Goal: Register for event/course

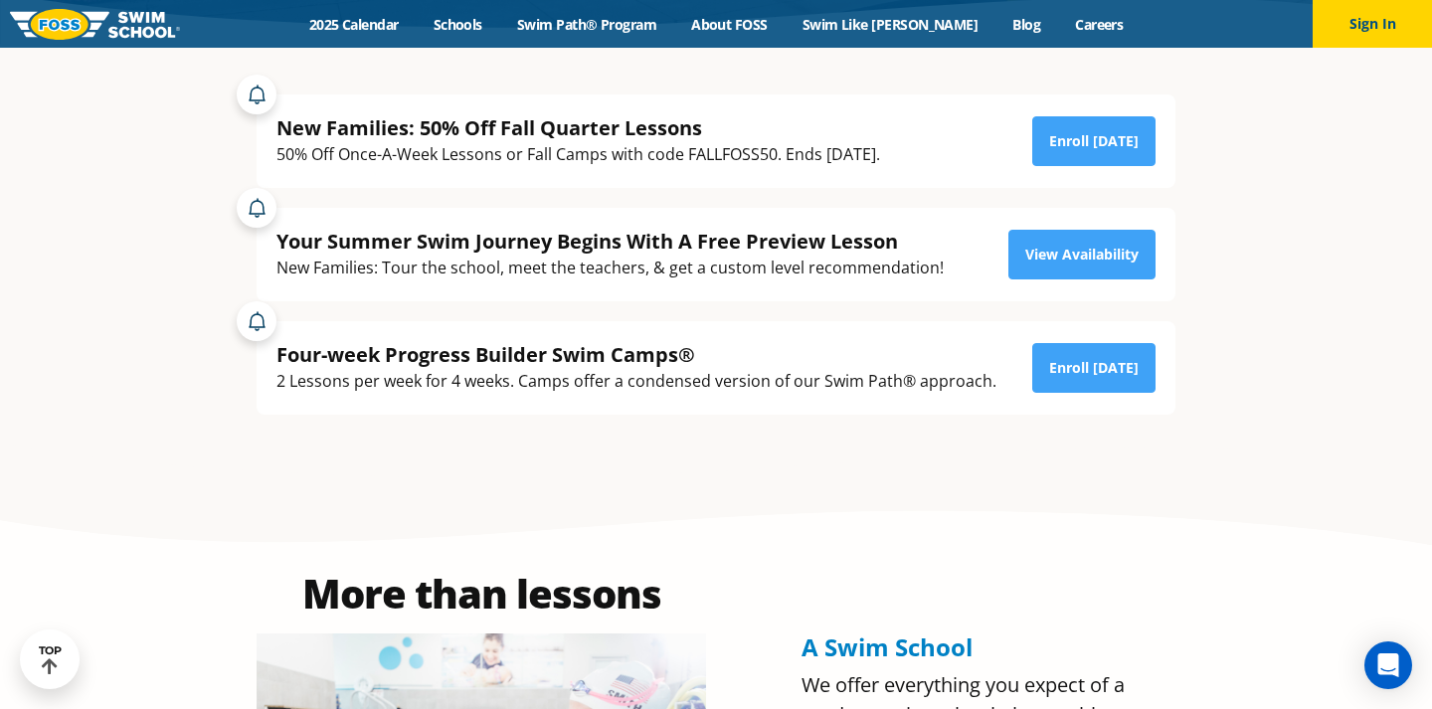
scroll to position [454, 0]
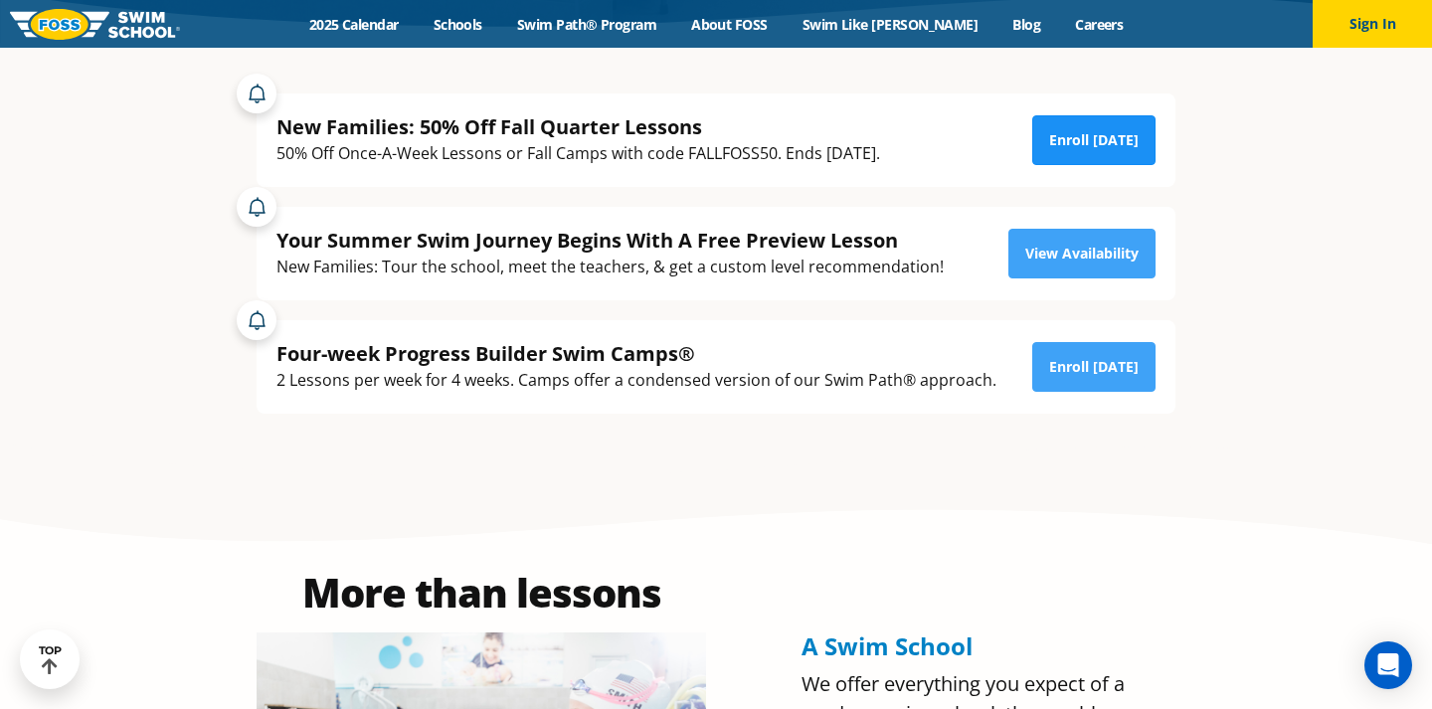
click at [1077, 153] on link "Enroll Today" at bounding box center [1093, 140] width 123 height 50
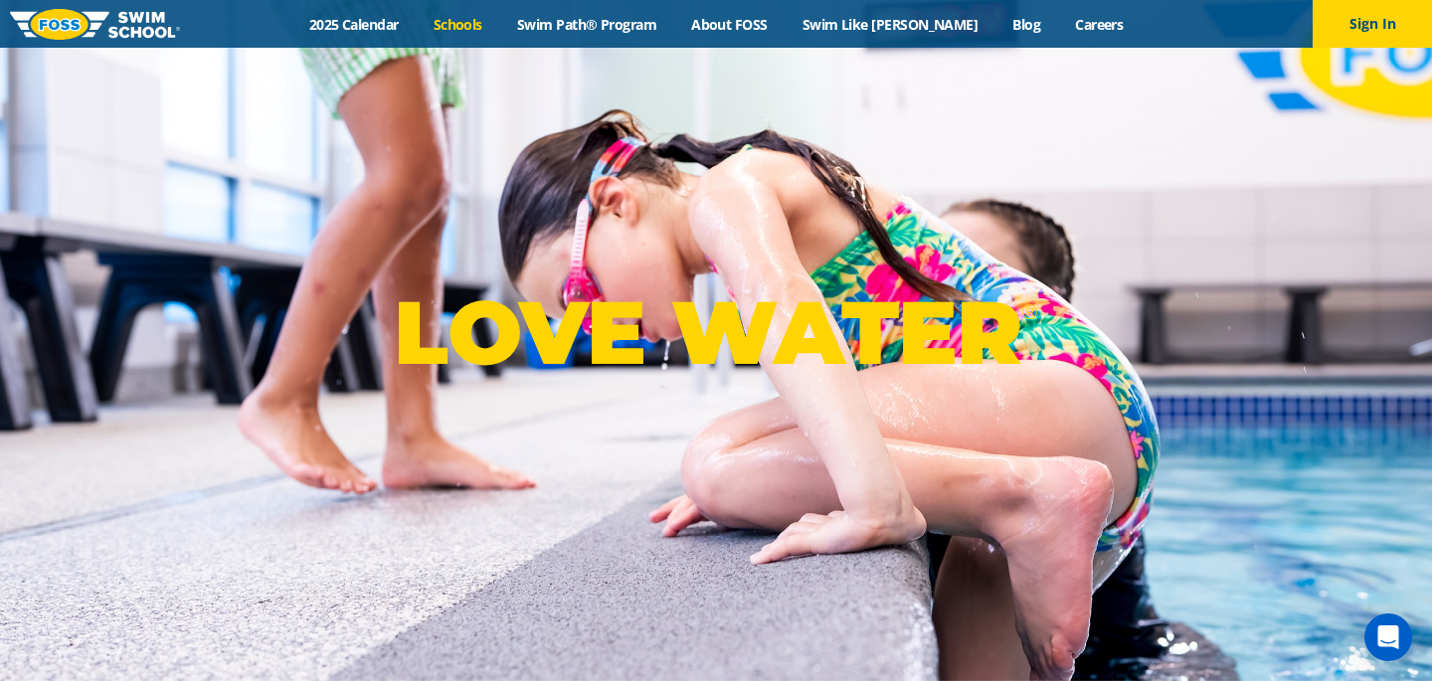
click at [477, 24] on link "Schools" at bounding box center [458, 24] width 84 height 19
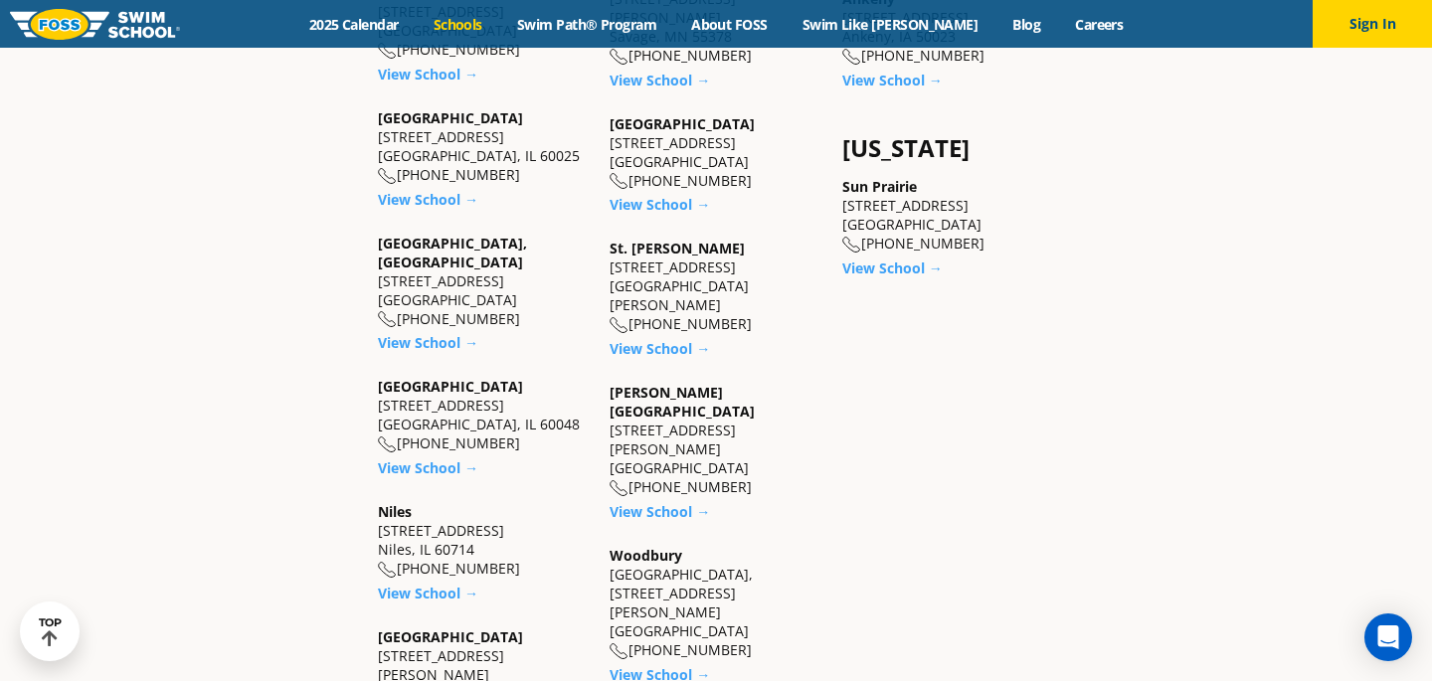
scroll to position [1685, 0]
click at [436, 331] on link "View School →" at bounding box center [428, 340] width 100 height 19
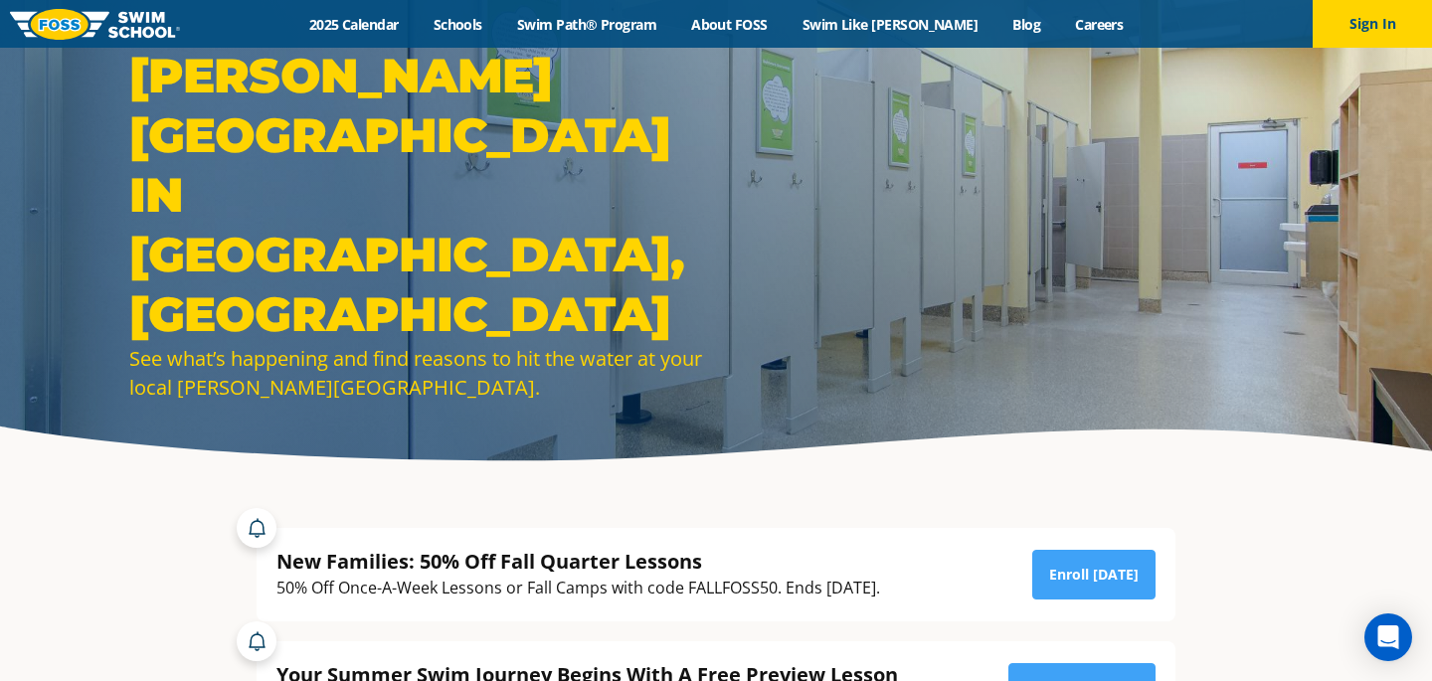
click at [112, 41] on link at bounding box center [95, 24] width 170 height 48
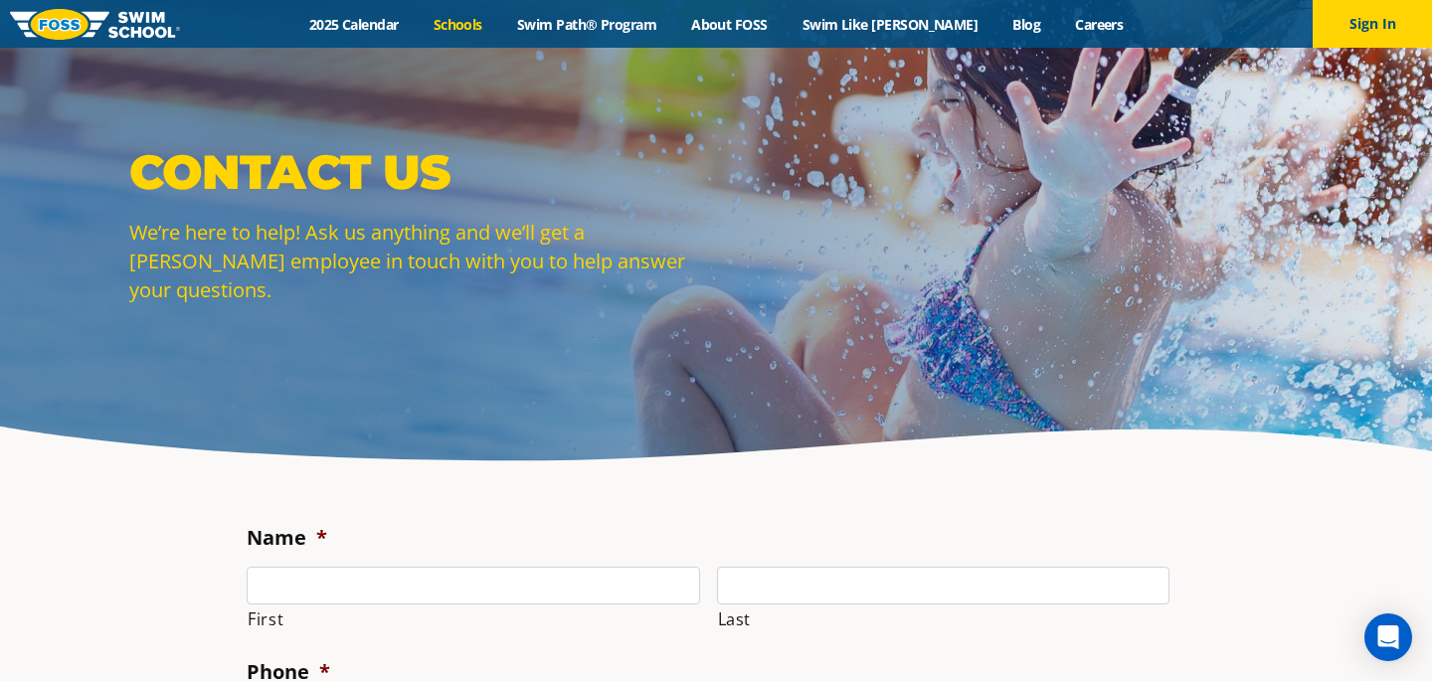
click at [497, 20] on link "Schools" at bounding box center [458, 24] width 84 height 19
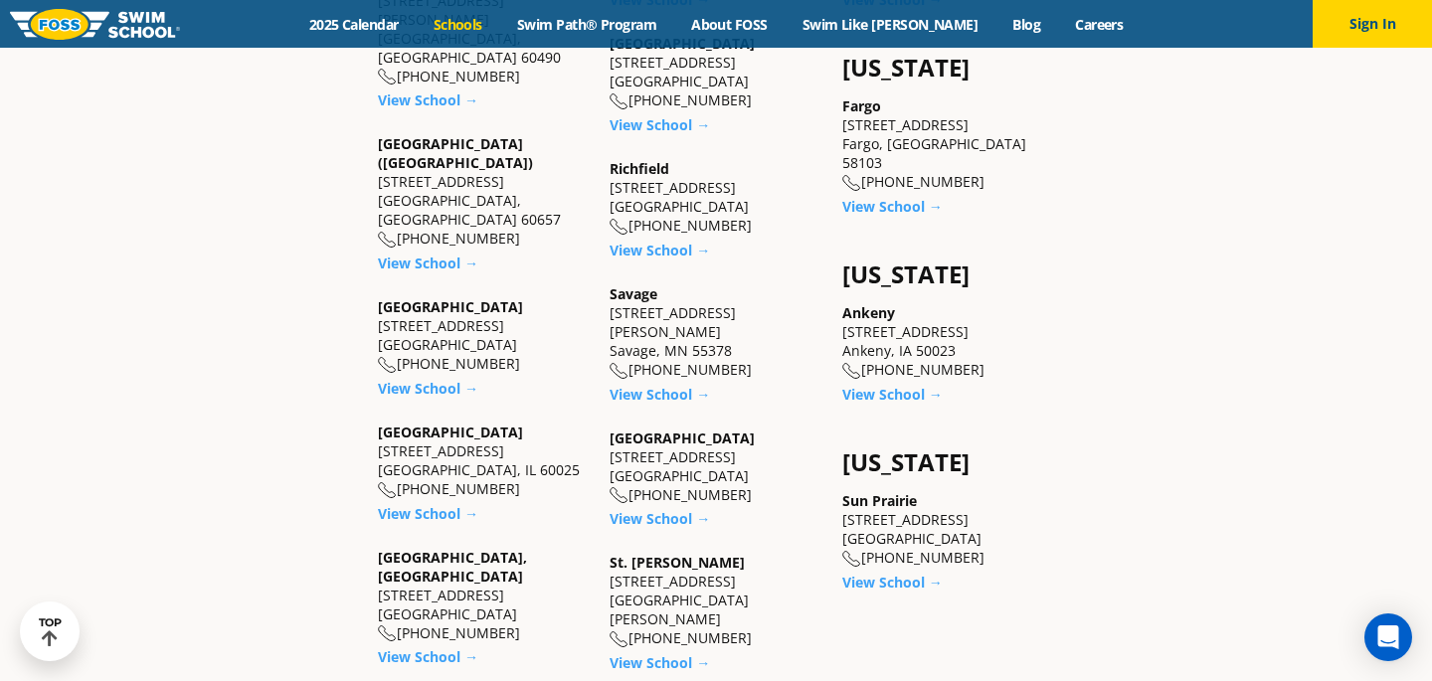
scroll to position [1386, 0]
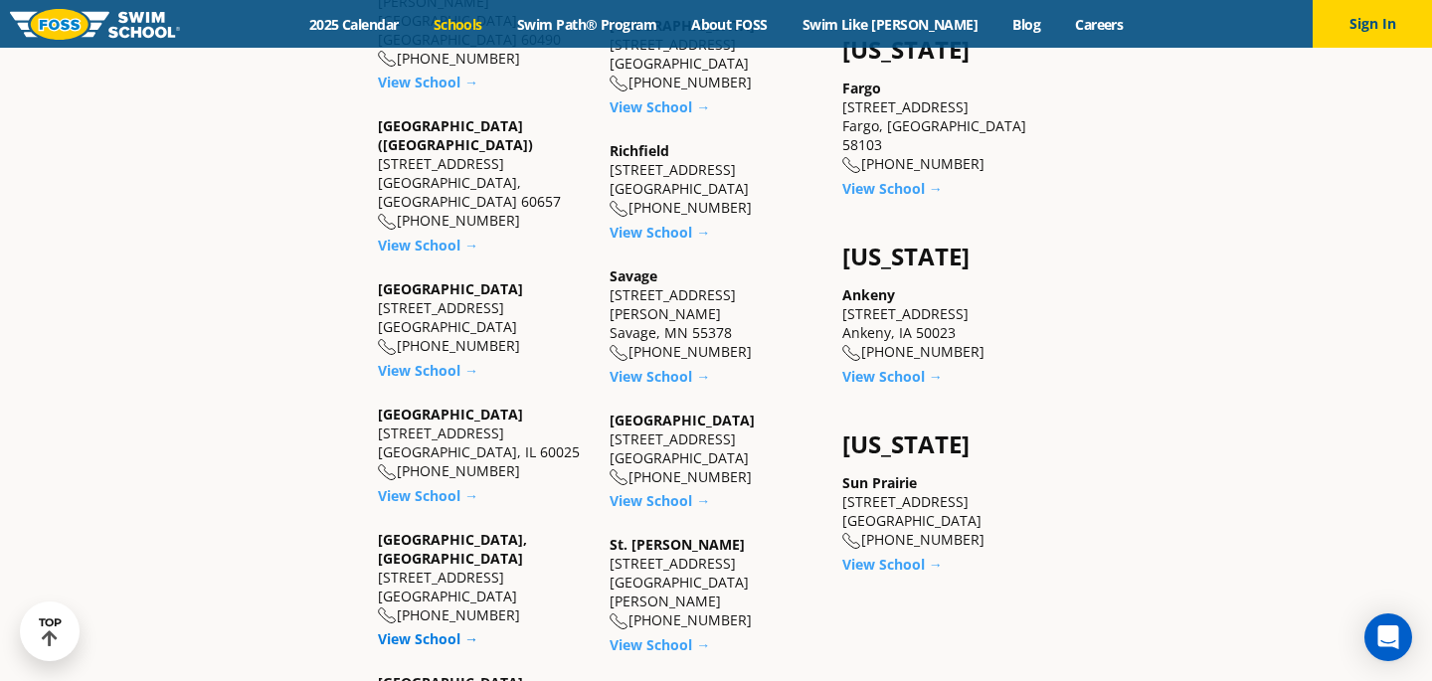
click at [442, 630] on link "View School →" at bounding box center [428, 639] width 100 height 19
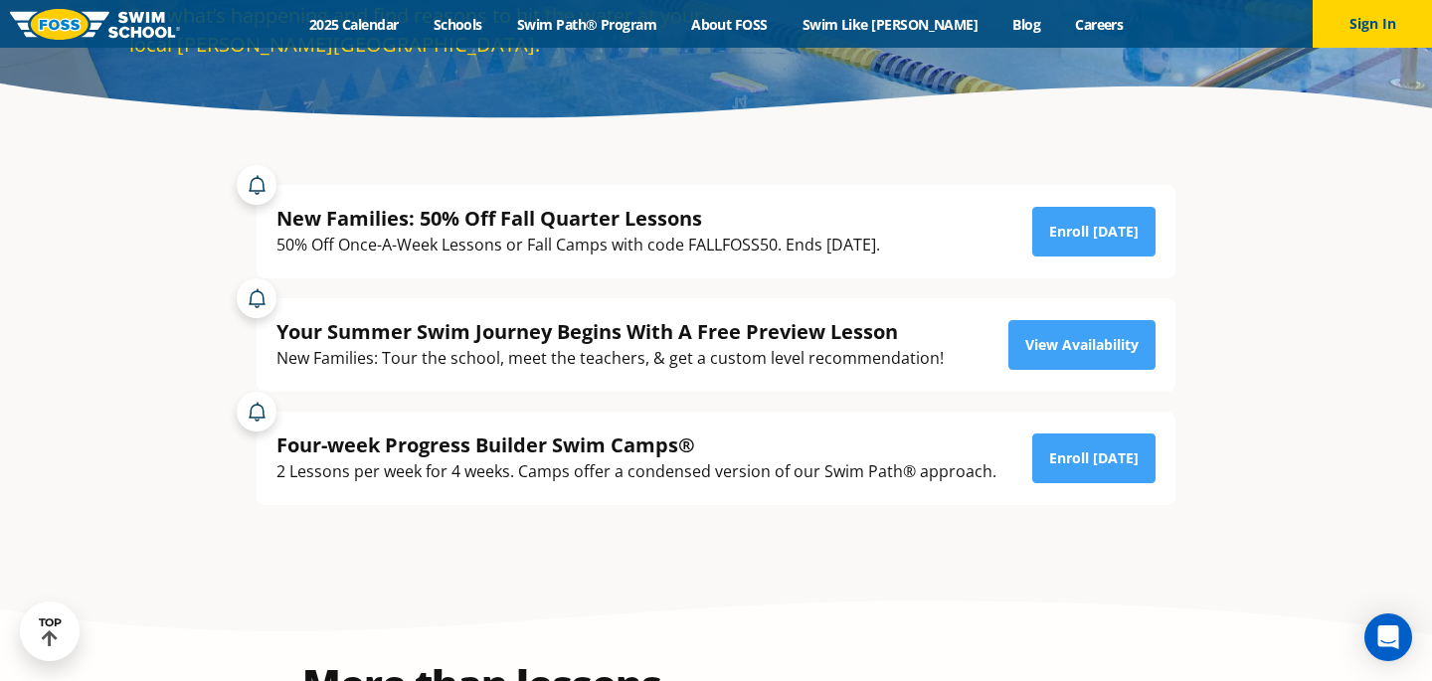
scroll to position [339, 0]
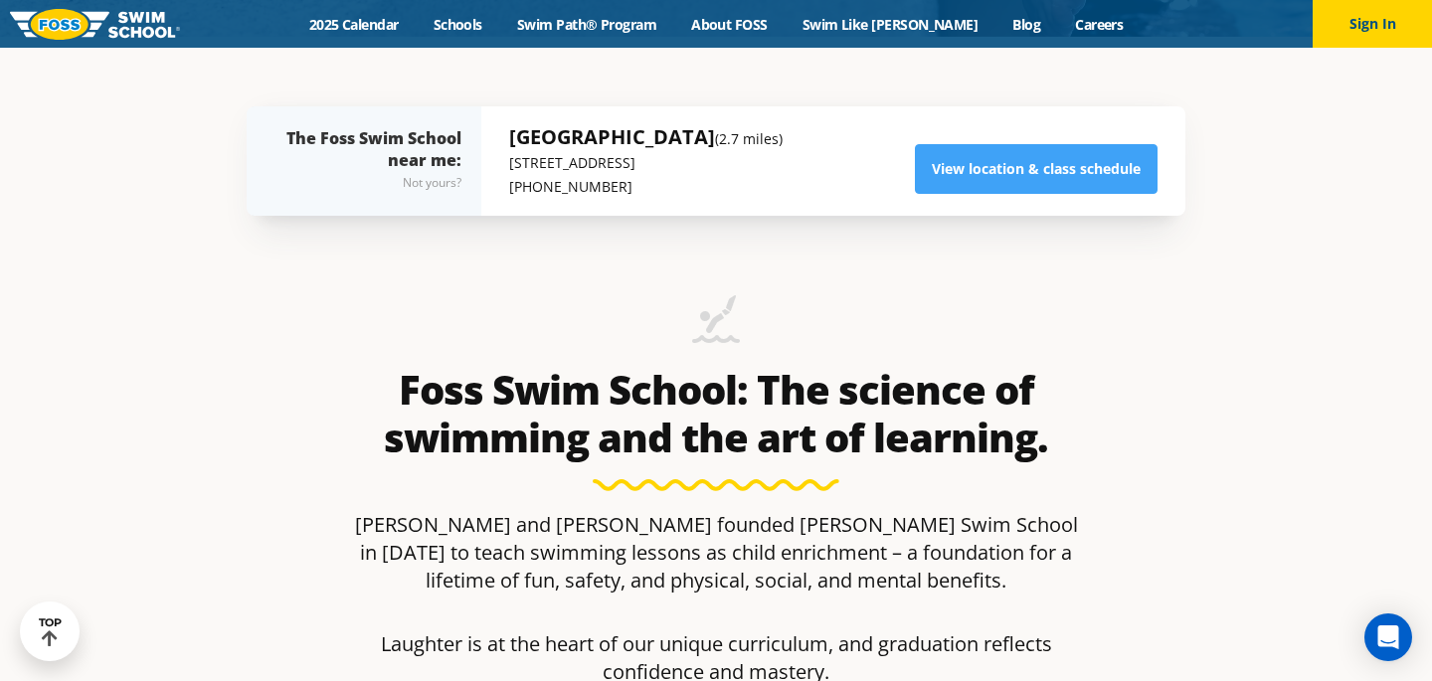
scroll to position [659, 0]
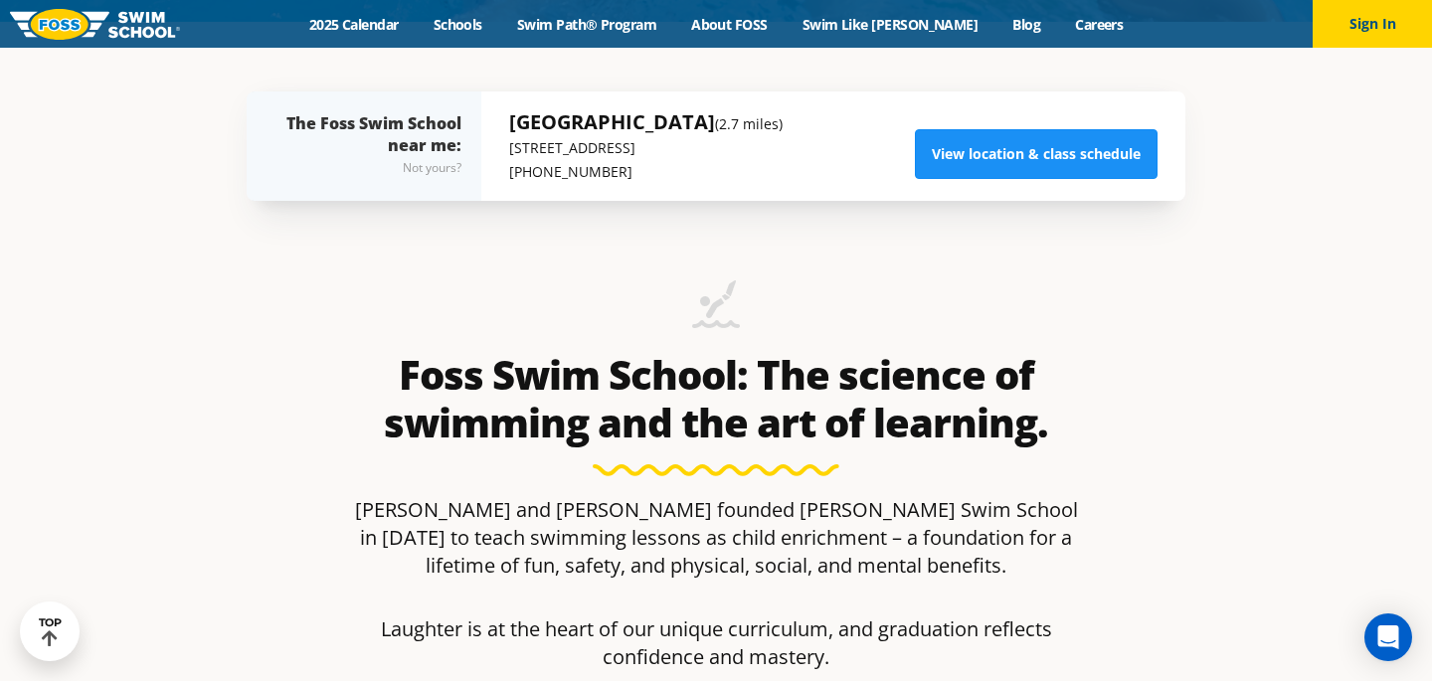
click at [1007, 154] on link "View location & class schedule" at bounding box center [1036, 154] width 243 height 50
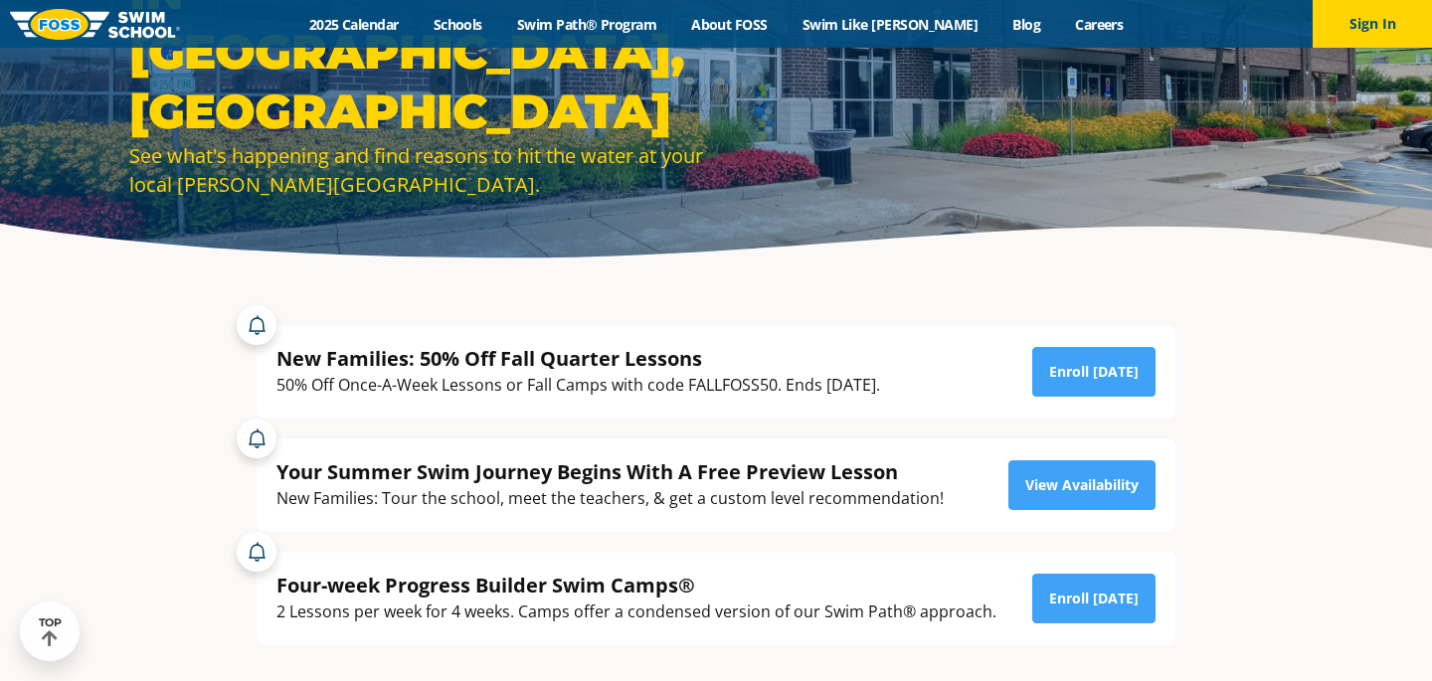
scroll to position [236, 0]
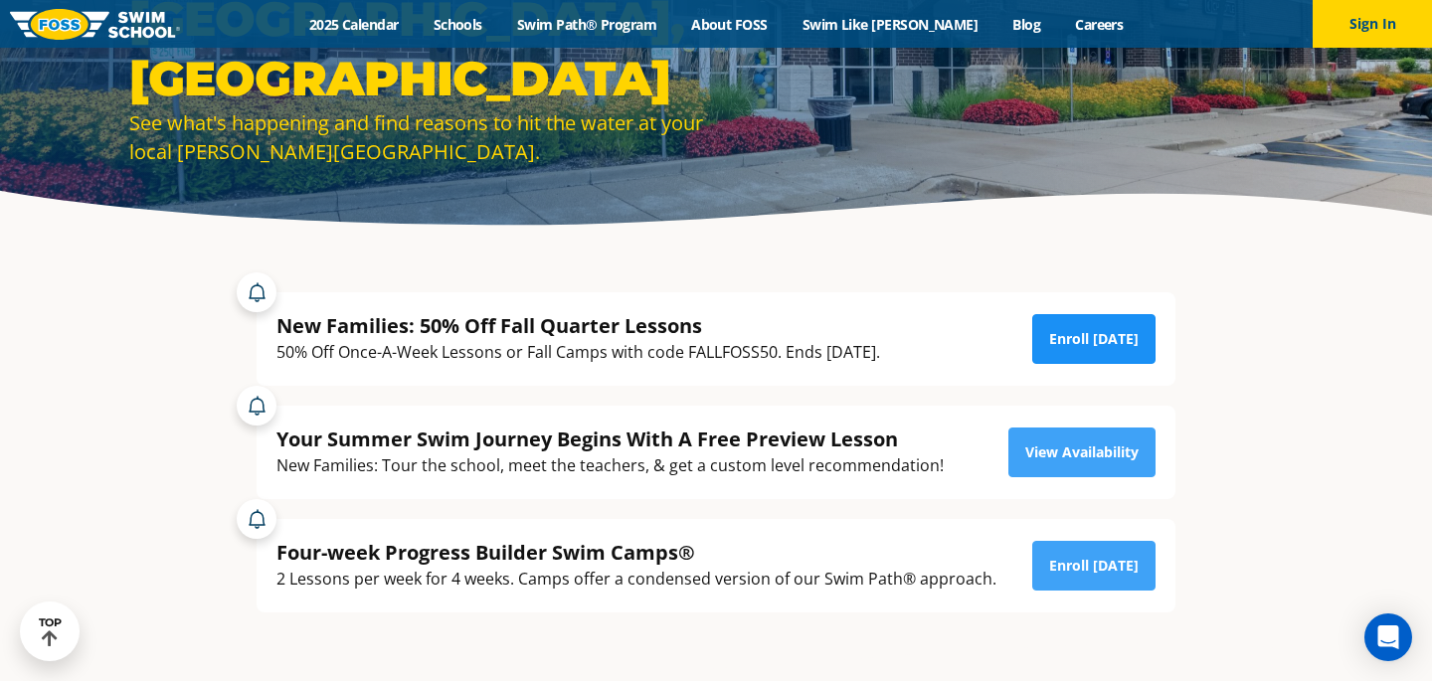
click at [1106, 352] on link "Enroll Today" at bounding box center [1093, 339] width 123 height 50
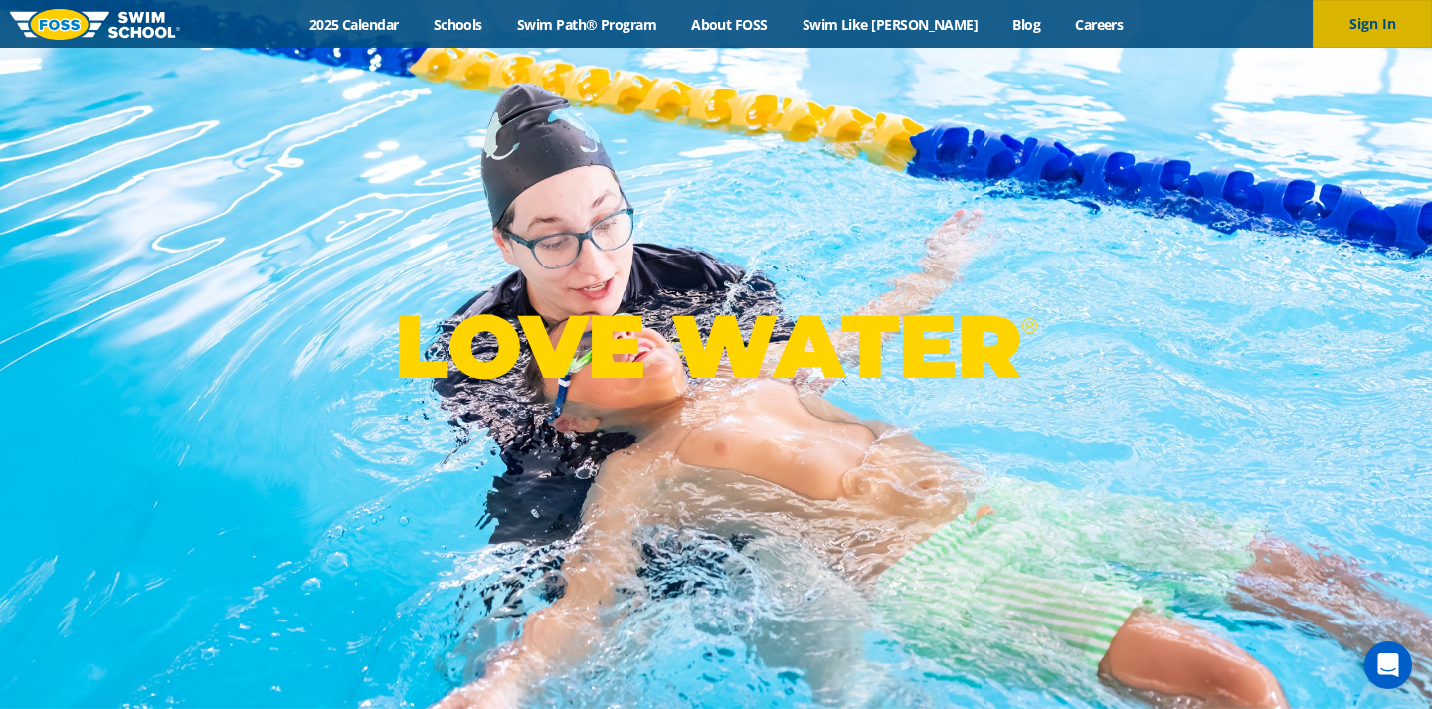
click at [1368, 12] on button "Sign In" at bounding box center [1372, 24] width 119 height 48
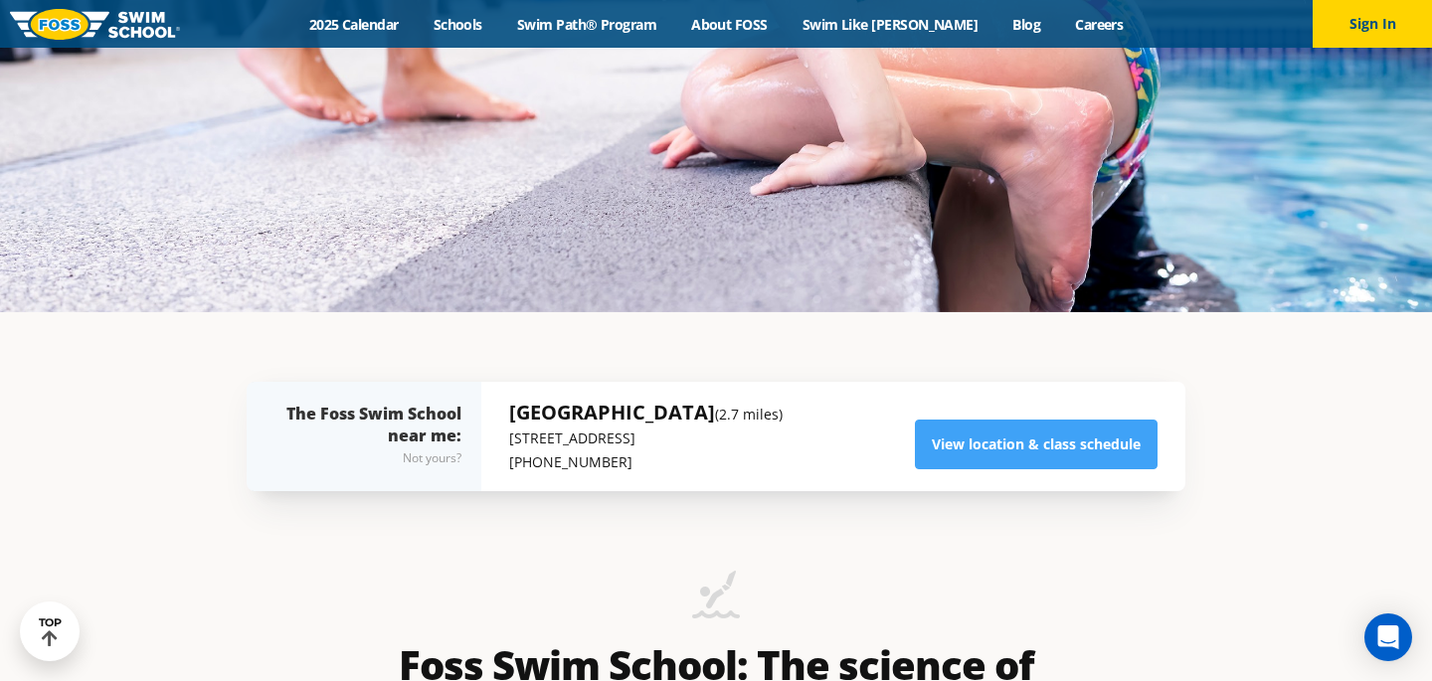
scroll to position [374, 0]
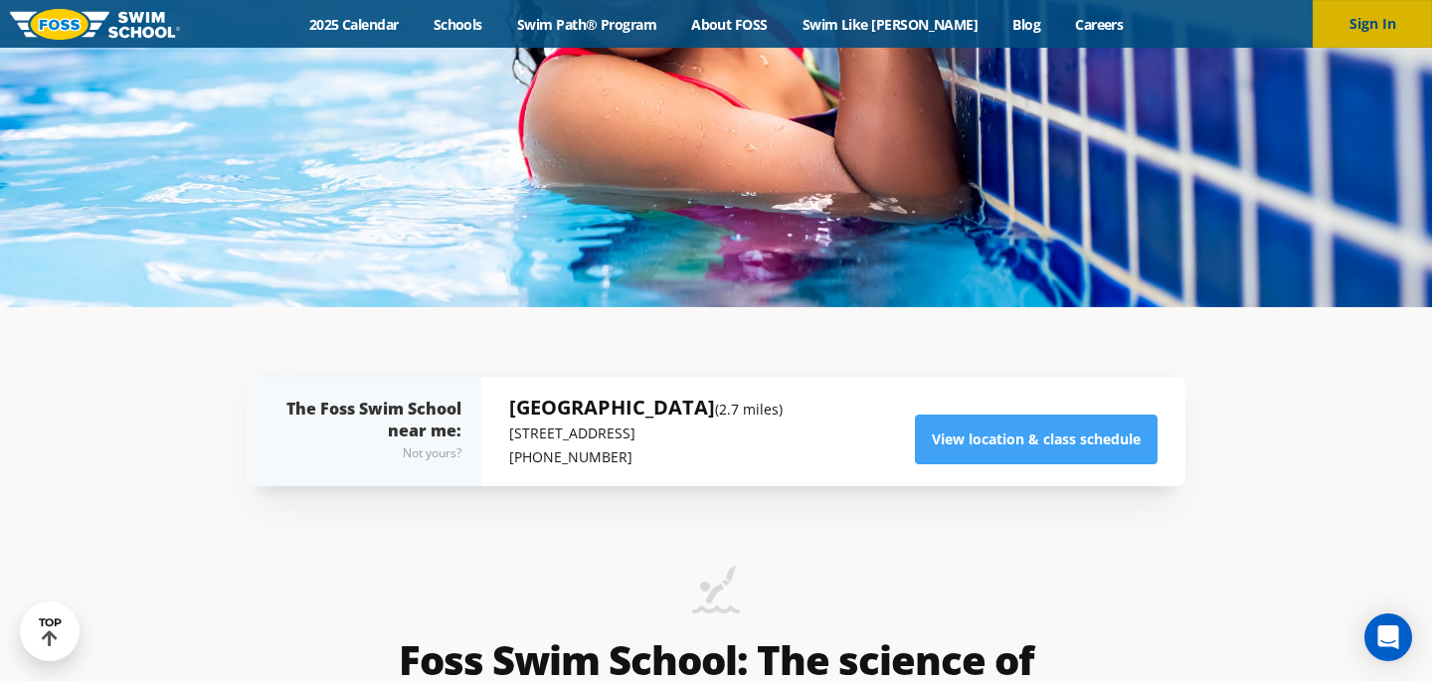
click at [1361, 18] on button "Sign In" at bounding box center [1372, 24] width 119 height 48
